Goal: Book appointment/travel/reservation

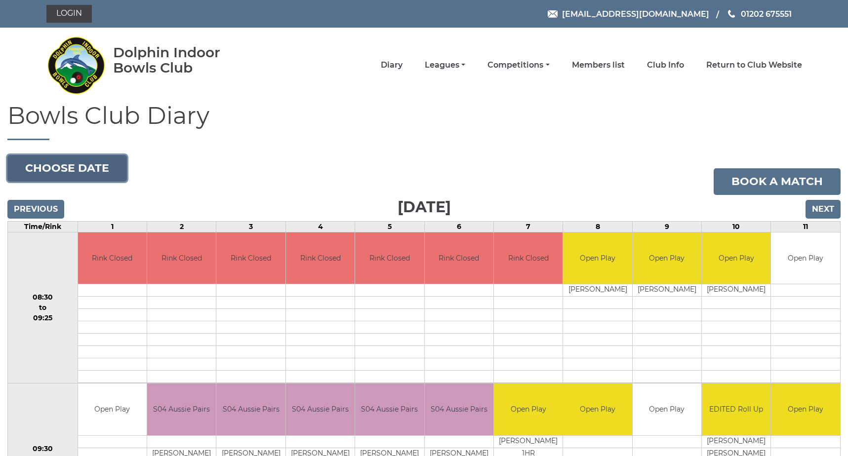
click at [77, 167] on button "Choose date" at bounding box center [66, 168] width 119 height 27
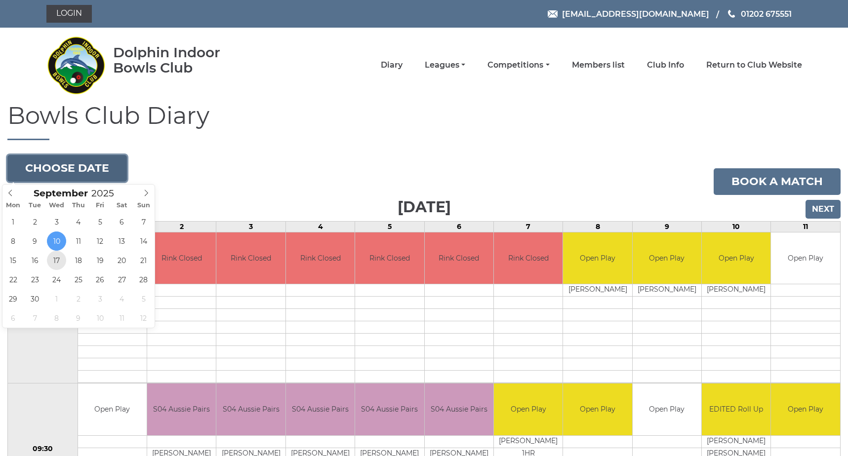
type input "[DATE]"
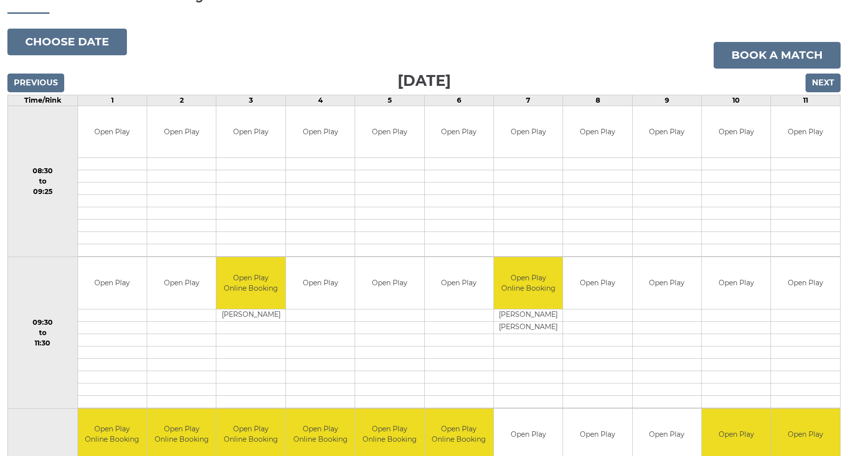
scroll to position [99, 0]
